Goal: Transaction & Acquisition: Book appointment/travel/reservation

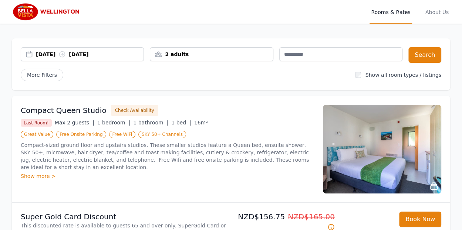
click at [109, 52] on div "[DATE] [DATE]" at bounding box center [90, 54] width 108 height 7
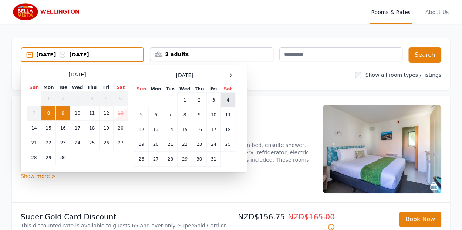
click at [226, 100] on td "4" at bounding box center [228, 100] width 14 height 15
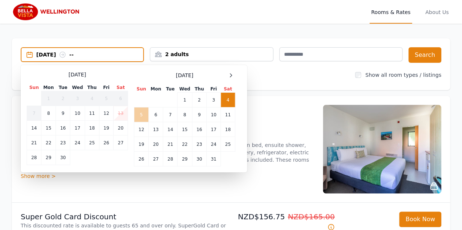
click at [140, 114] on td "5" at bounding box center [141, 115] width 14 height 15
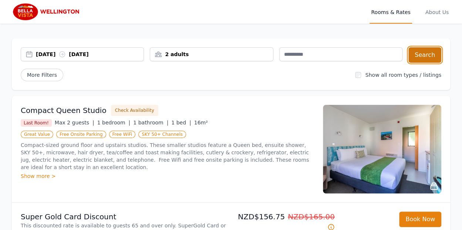
click at [425, 51] on button "Search" at bounding box center [424, 55] width 33 height 16
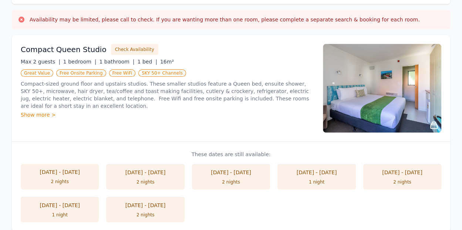
scroll to position [105, 0]
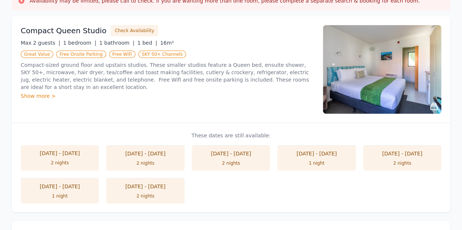
click at [163, 155] on div "[DATE] - [DATE]" at bounding box center [145, 153] width 63 height 7
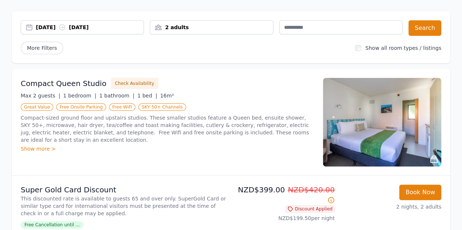
scroll to position [27, 0]
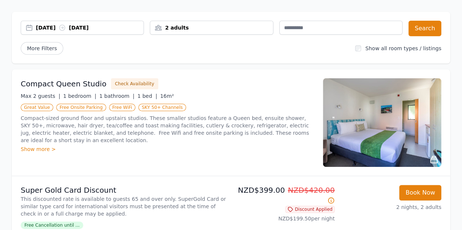
click at [44, 146] on div "Show more >" at bounding box center [167, 149] width 293 height 7
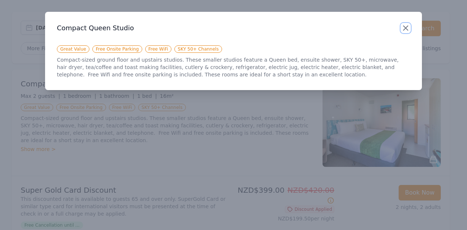
click at [402, 29] on icon "button" at bounding box center [406, 28] width 9 height 9
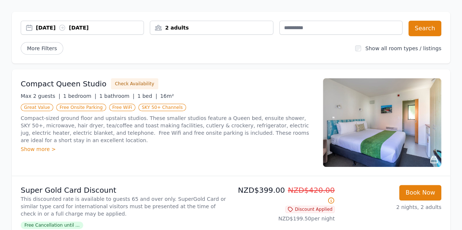
scroll to position [0, 0]
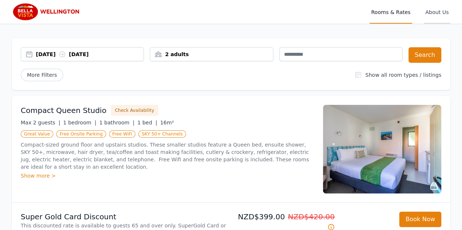
click at [438, 13] on span "About Us" at bounding box center [437, 12] width 26 height 24
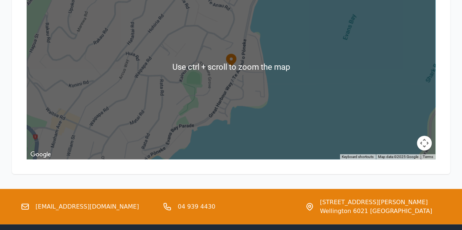
scroll to position [883, 0]
